Goal: Task Accomplishment & Management: Use online tool/utility

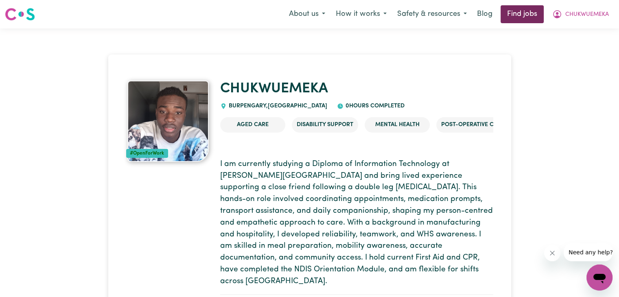
click at [528, 15] on link "Find jobs" at bounding box center [522, 14] width 43 height 18
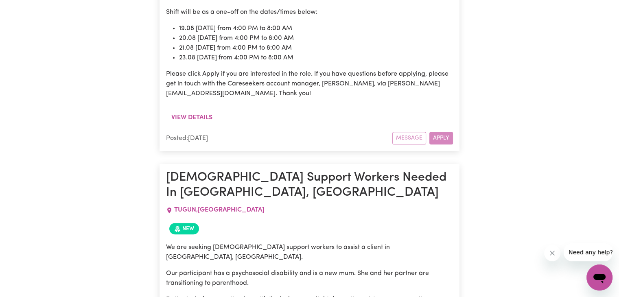
scroll to position [614, 0]
click at [443, 138] on div "Message Apply" at bounding box center [423, 138] width 61 height 13
click at [428, 137] on div "Message Apply" at bounding box center [423, 138] width 61 height 13
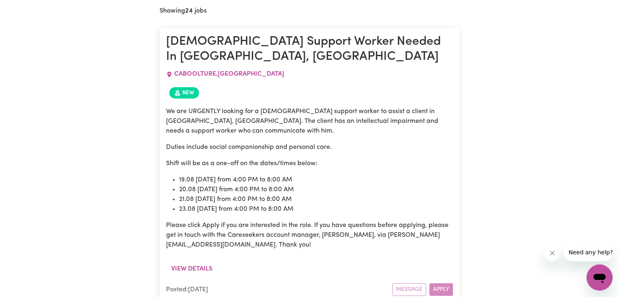
scroll to position [464, 0]
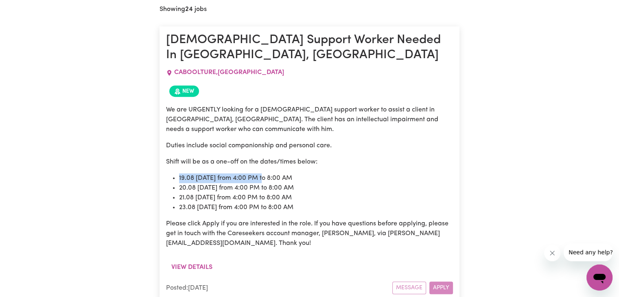
drag, startPoint x: 265, startPoint y: 167, endPoint x: 328, endPoint y: 158, distance: 63.9
click at [328, 158] on div "We are URGENTLY looking for a [DEMOGRAPHIC_DATA] support worker to assist a cli…" at bounding box center [309, 176] width 287 height 143
click at [328, 158] on p "Shift will be as a one-off on the dates/times below:" at bounding box center [309, 162] width 287 height 10
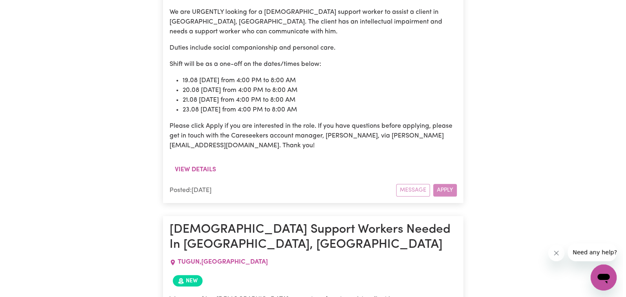
scroll to position [562, 0]
drag, startPoint x: 311, startPoint y: 93, endPoint x: 280, endPoint y: 81, distance: 33.0
click at [280, 81] on ul "19.08 [DATE] from 4:00 PM to 8:00 AM 20.08 [DATE] from 4:00 PM to 8:00 AM 21.08…" at bounding box center [309, 95] width 287 height 39
click at [303, 165] on div "View details" at bounding box center [309, 173] width 287 height 22
click at [199, 165] on button "View details" at bounding box center [192, 169] width 52 height 15
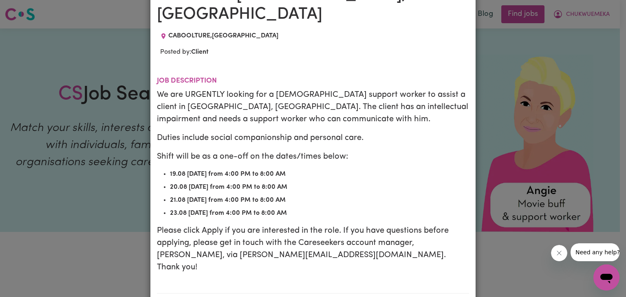
scroll to position [0, 0]
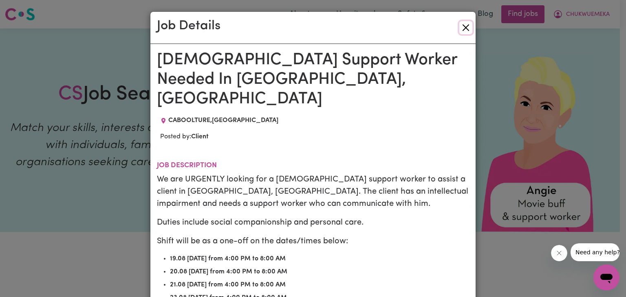
click at [463, 26] on button "Close" at bounding box center [465, 27] width 13 height 13
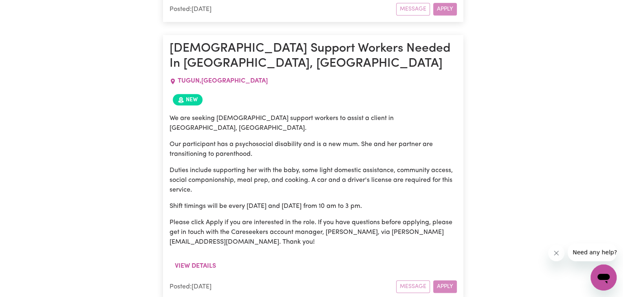
scroll to position [744, 0]
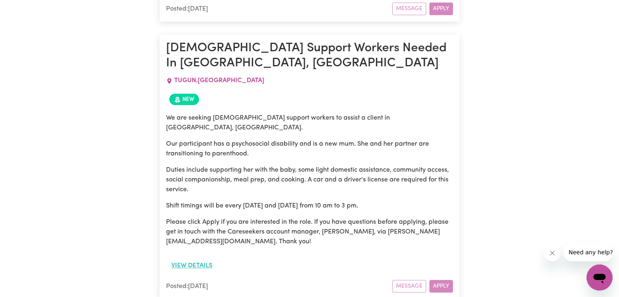
click at [210, 258] on button "View details" at bounding box center [192, 265] width 52 height 15
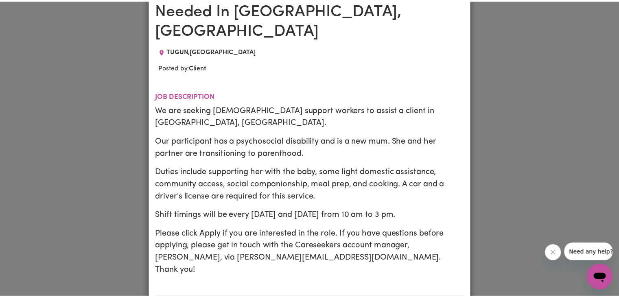
scroll to position [0, 0]
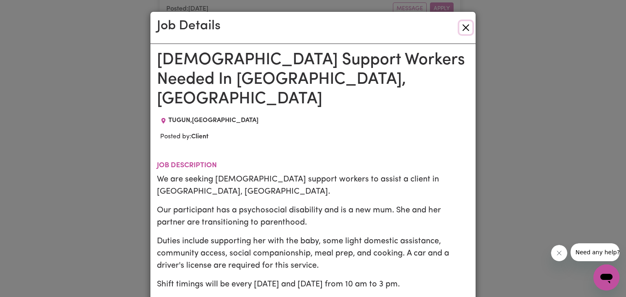
click at [466, 30] on button "Close" at bounding box center [465, 27] width 13 height 13
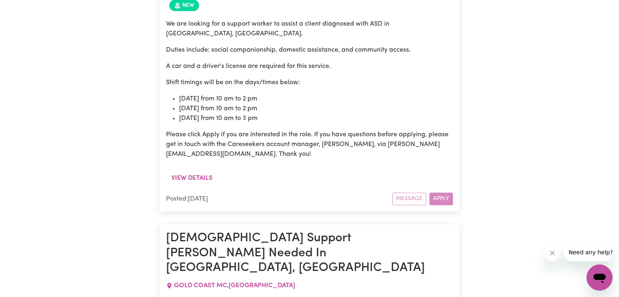
scroll to position [1115, 0]
